Goal: Task Accomplishment & Management: Complete application form

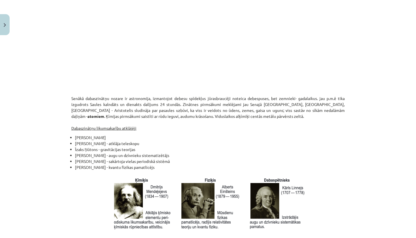
scroll to position [472, 0]
click at [158, 147] on li "Īzaks Ņūtons - gravitācijas teorijas" at bounding box center [210, 149] width 270 height 6
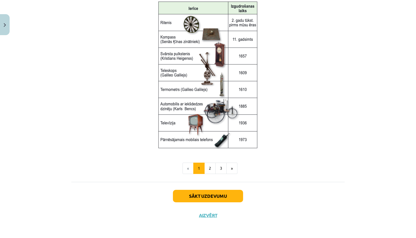
scroll to position [731, 0]
click at [213, 167] on button "2" at bounding box center [209, 168] width 11 height 11
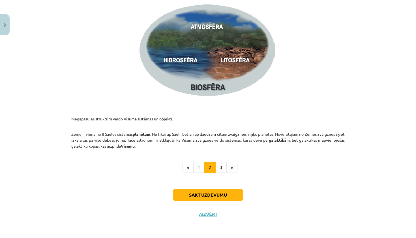
scroll to position [829, 0]
click at [222, 167] on button "3" at bounding box center [220, 167] width 11 height 11
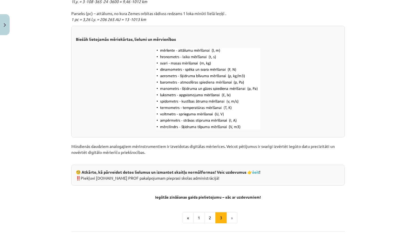
scroll to position [667, 0]
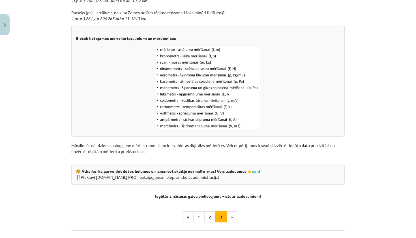
click at [232, 218] on li "»" at bounding box center [232, 216] width 11 height 11
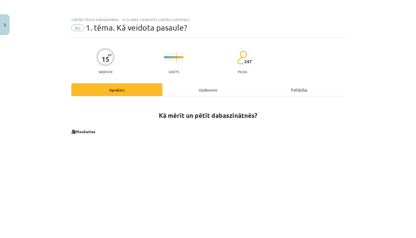
scroll to position [0, 0]
click at [202, 90] on div "Uzdevums" at bounding box center [207, 89] width 91 height 13
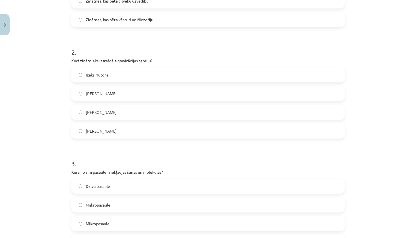
scroll to position [181, 0]
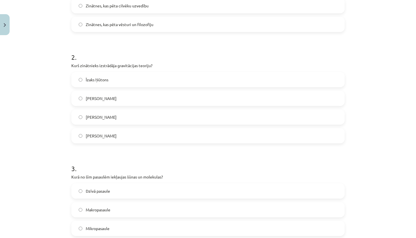
click at [78, 81] on label "Īzaks Ņūtons" at bounding box center [208, 79] width 272 height 14
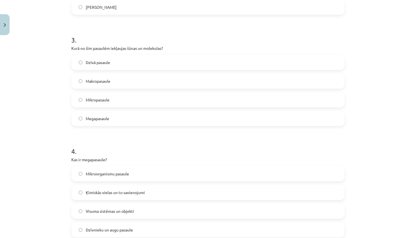
scroll to position [309, 0]
click at [101, 103] on span "Mikropasaule" at bounding box center [98, 100] width 24 height 6
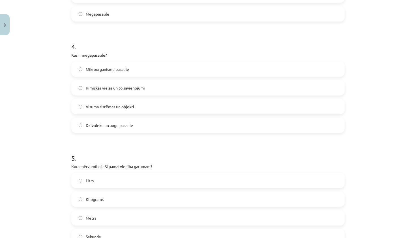
scroll to position [414, 0]
click at [102, 109] on label "Visuma sistēmas un objekti" at bounding box center [208, 106] width 272 height 14
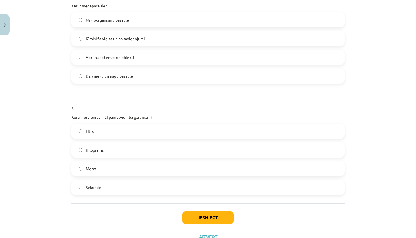
scroll to position [479, 0]
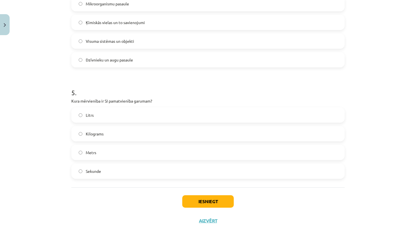
click at [87, 152] on span "Metrs" at bounding box center [91, 152] width 10 height 6
click at [196, 204] on button "Iesniegt" at bounding box center [208, 201] width 52 height 12
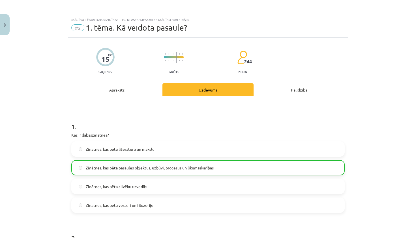
scroll to position [0, 0]
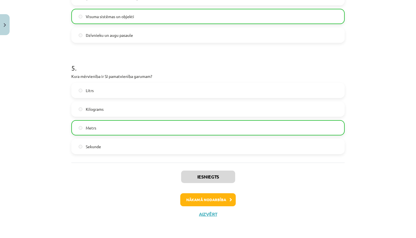
click at [215, 198] on button "Nākamā nodarbība" at bounding box center [207, 199] width 55 height 13
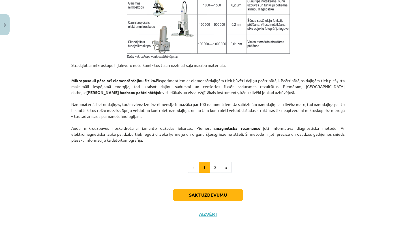
scroll to position [454, 0]
click at [215, 166] on button "2" at bounding box center [215, 167] width 11 height 11
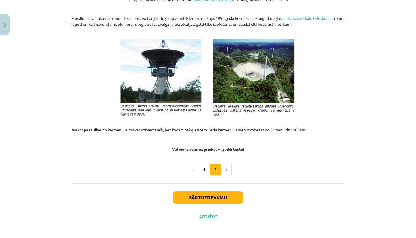
scroll to position [590, 0]
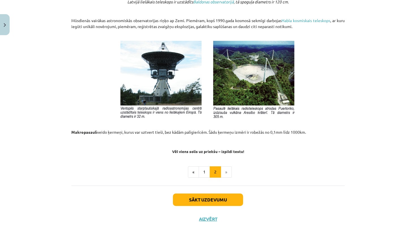
click at [229, 201] on button "Sākt uzdevumu" at bounding box center [208, 199] width 70 height 12
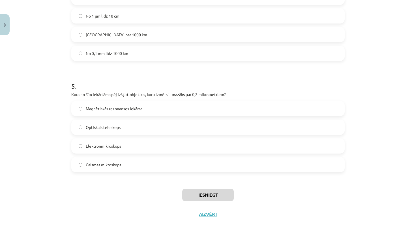
scroll to position [14, 0]
